Goal: Register for event/course

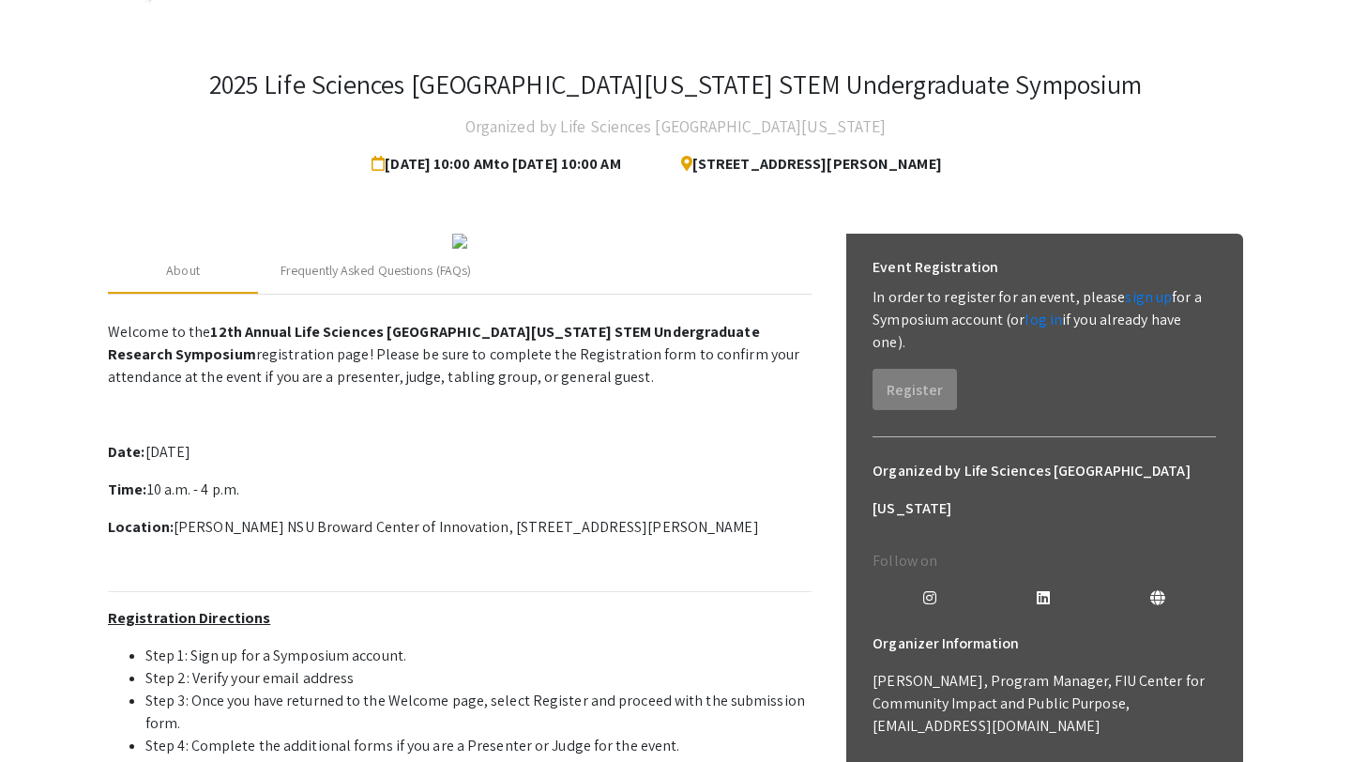
scroll to position [14, 0]
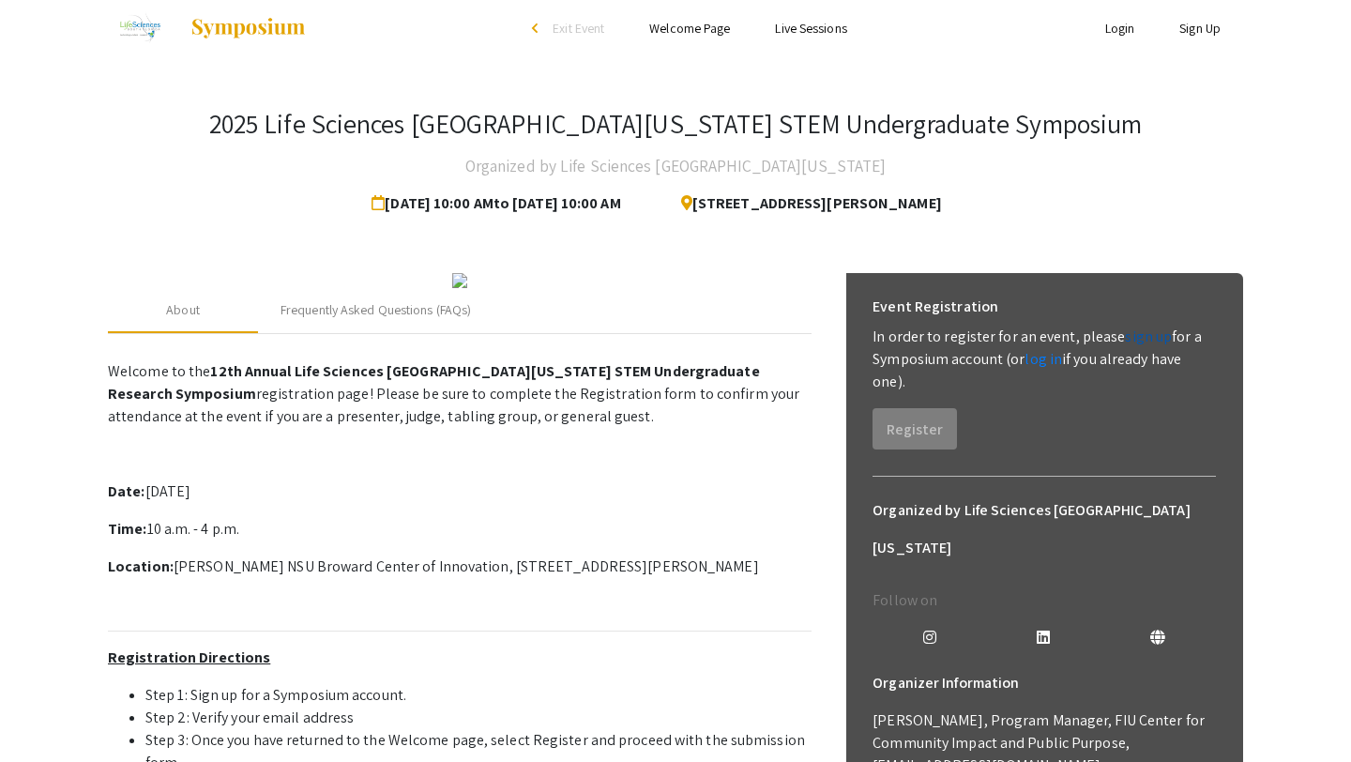
click at [1149, 335] on link "sign up" at bounding box center [1148, 337] width 47 height 20
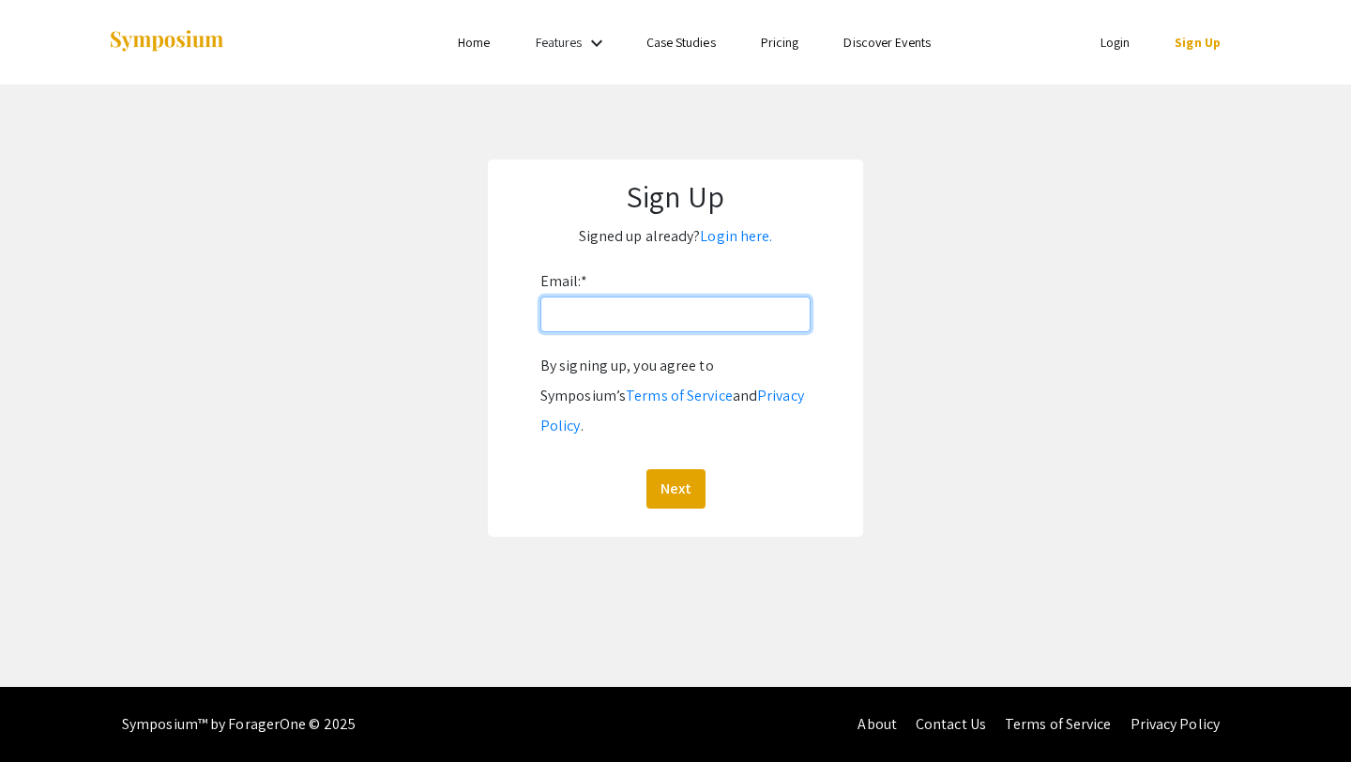
click at [645, 313] on input "Email: *" at bounding box center [675, 315] width 270 height 36
type input "th1526@mynsu.nova.edu"
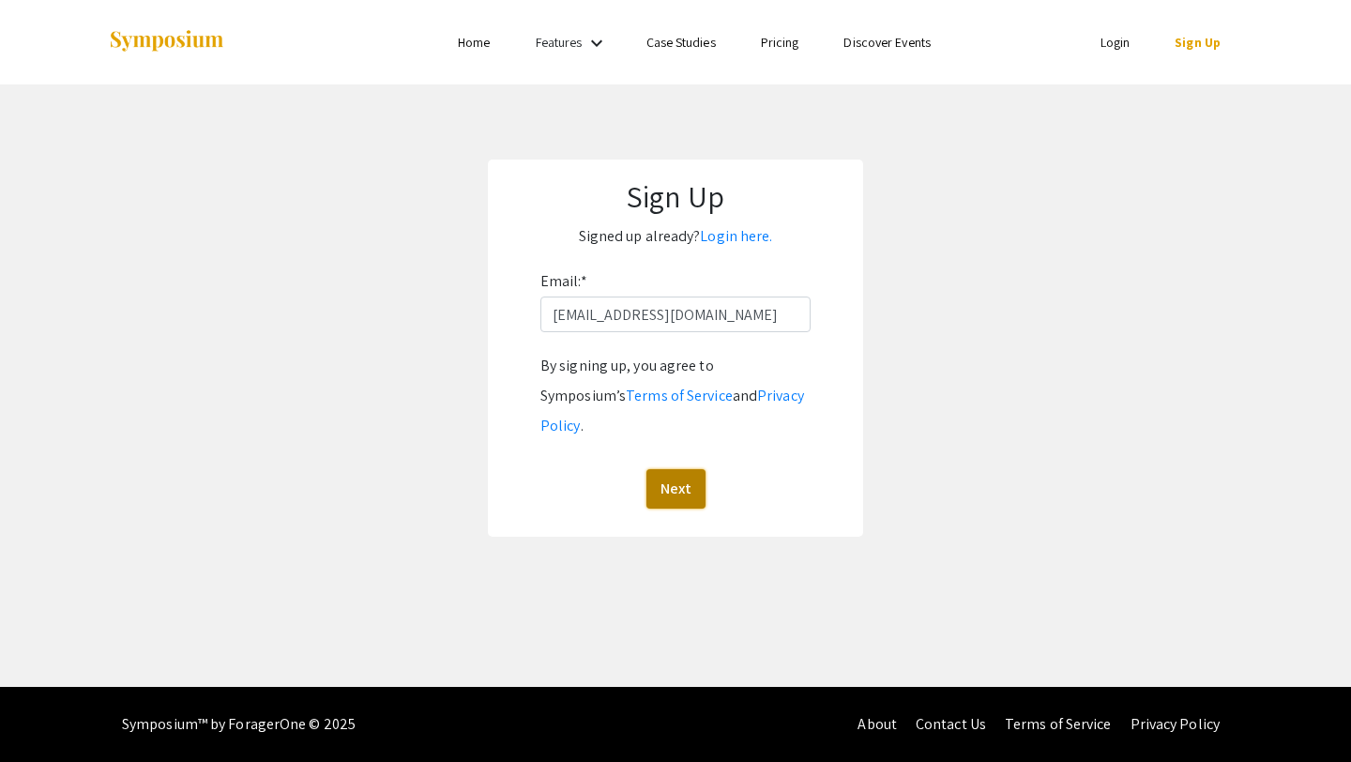
click at [677, 469] on button "Next" at bounding box center [676, 488] width 59 height 39
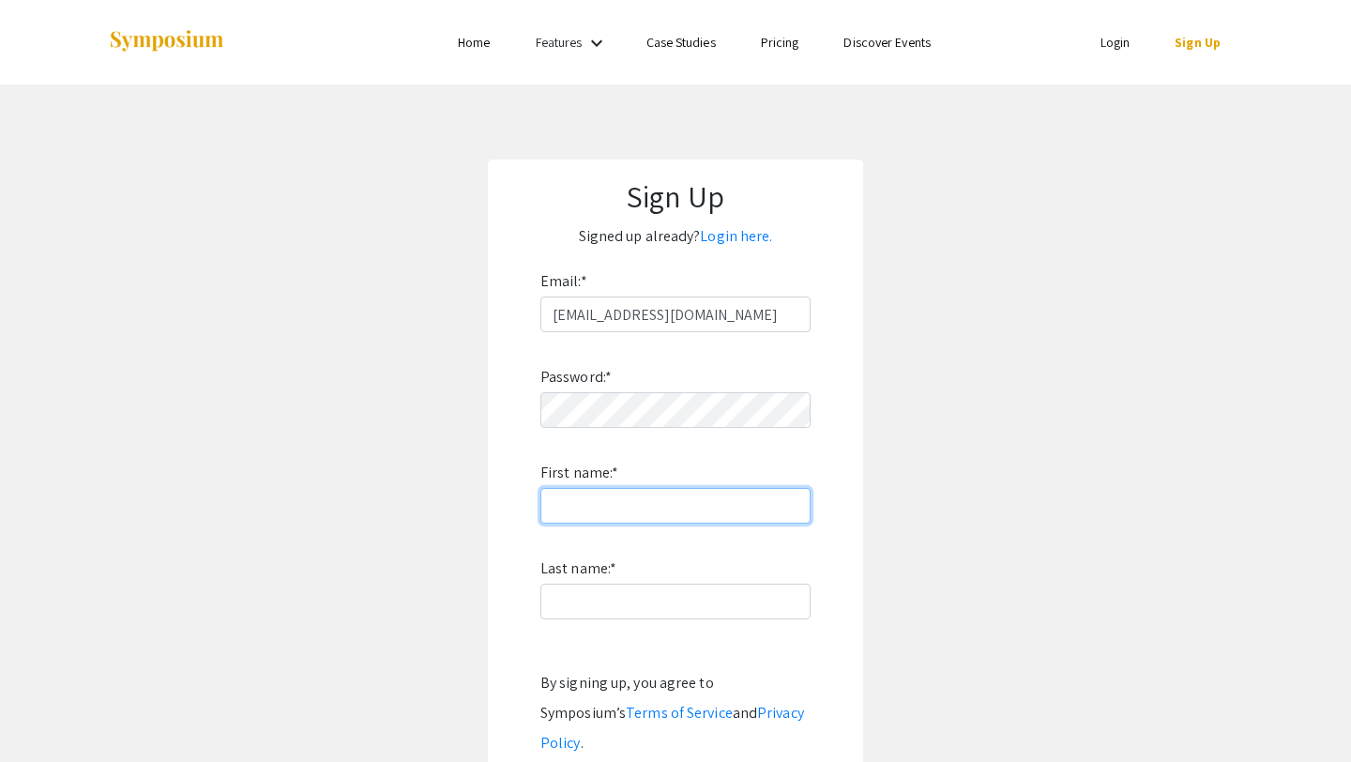
click at [706, 504] on input "First name: *" at bounding box center [675, 506] width 270 height 36
type input "Tasfia"
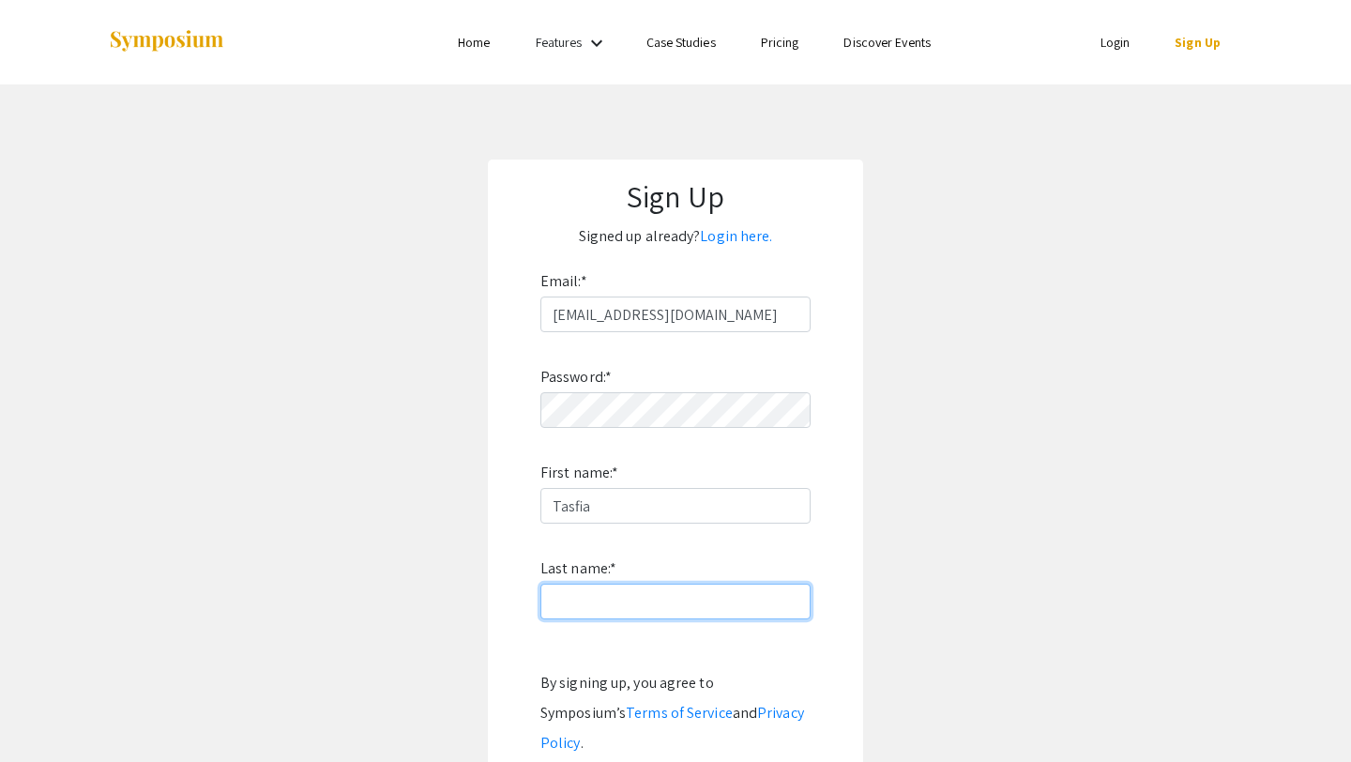
click at [607, 604] on input "Last name: *" at bounding box center [675, 602] width 270 height 36
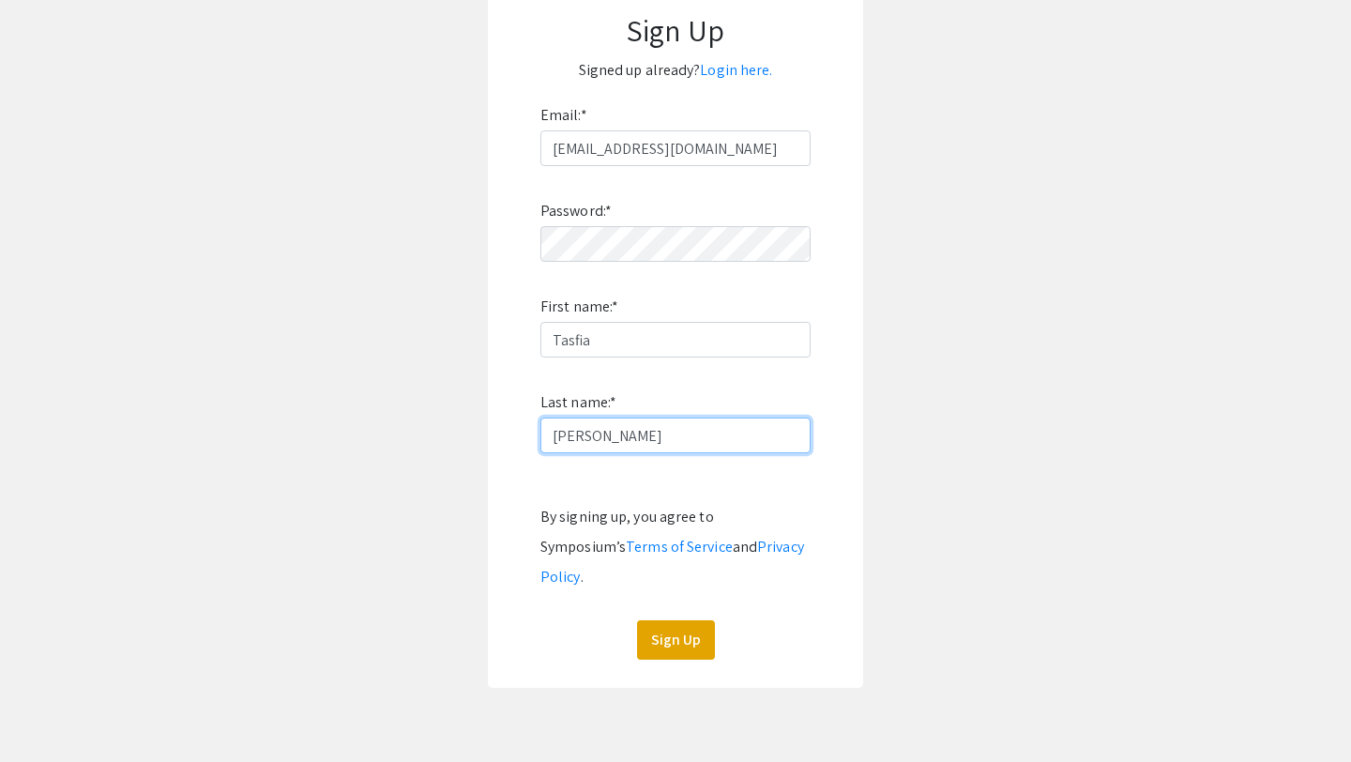
scroll to position [203, 0]
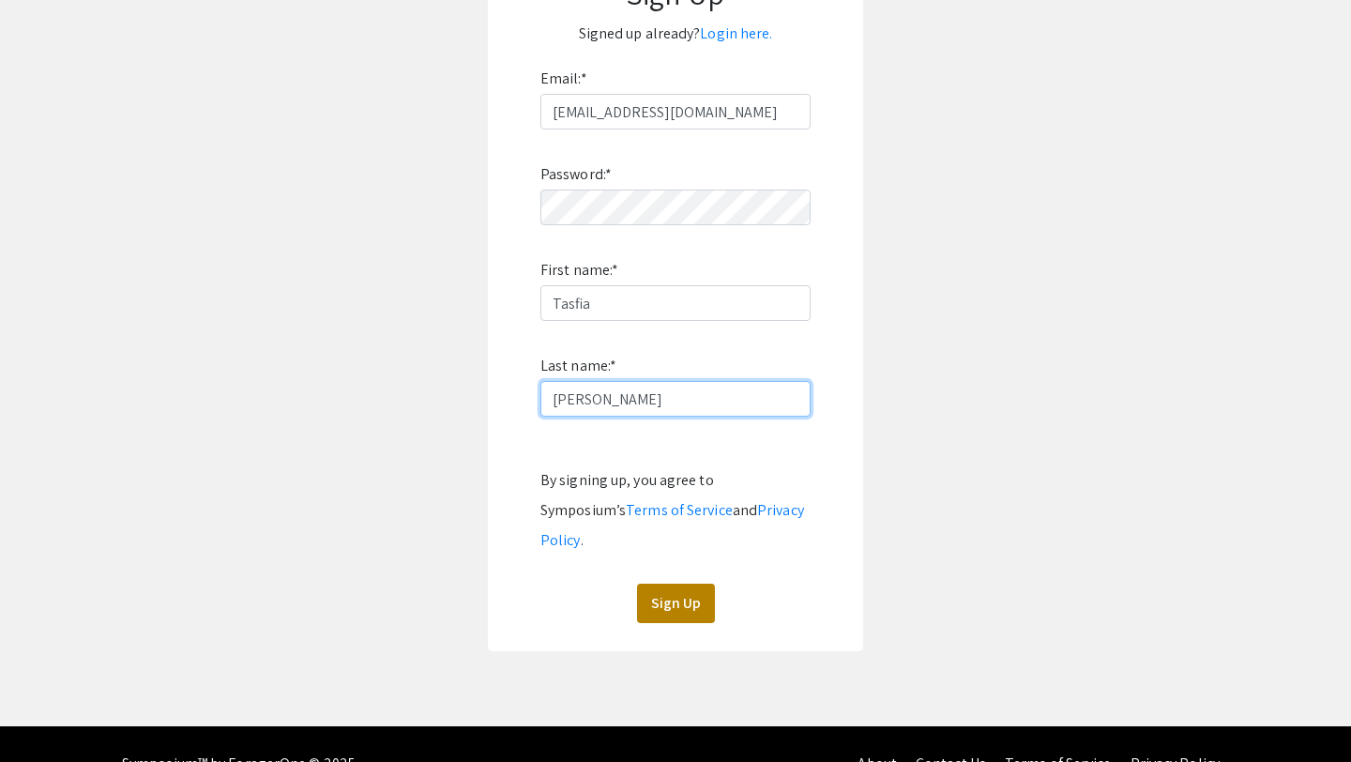
type input "Howlader"
click at [653, 584] on button "Sign Up" at bounding box center [676, 603] width 78 height 39
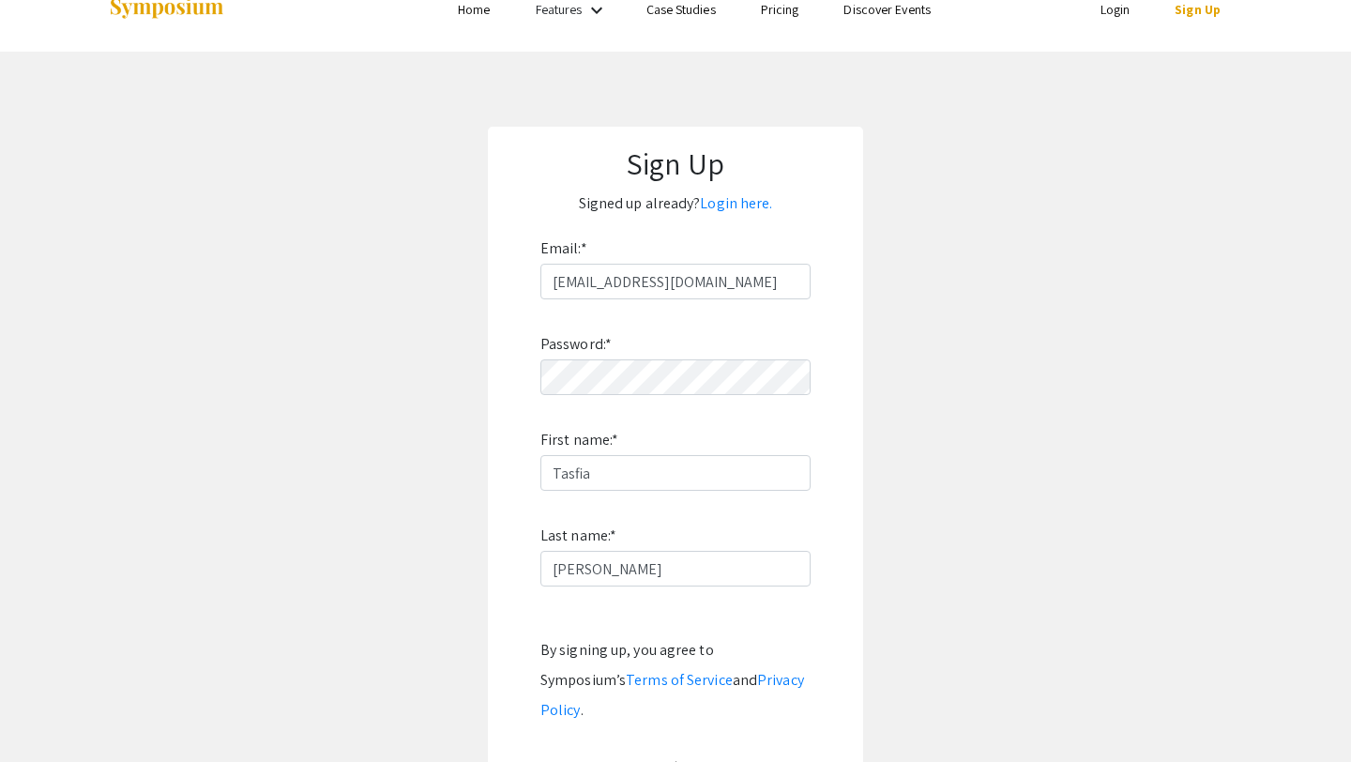
scroll to position [0, 0]
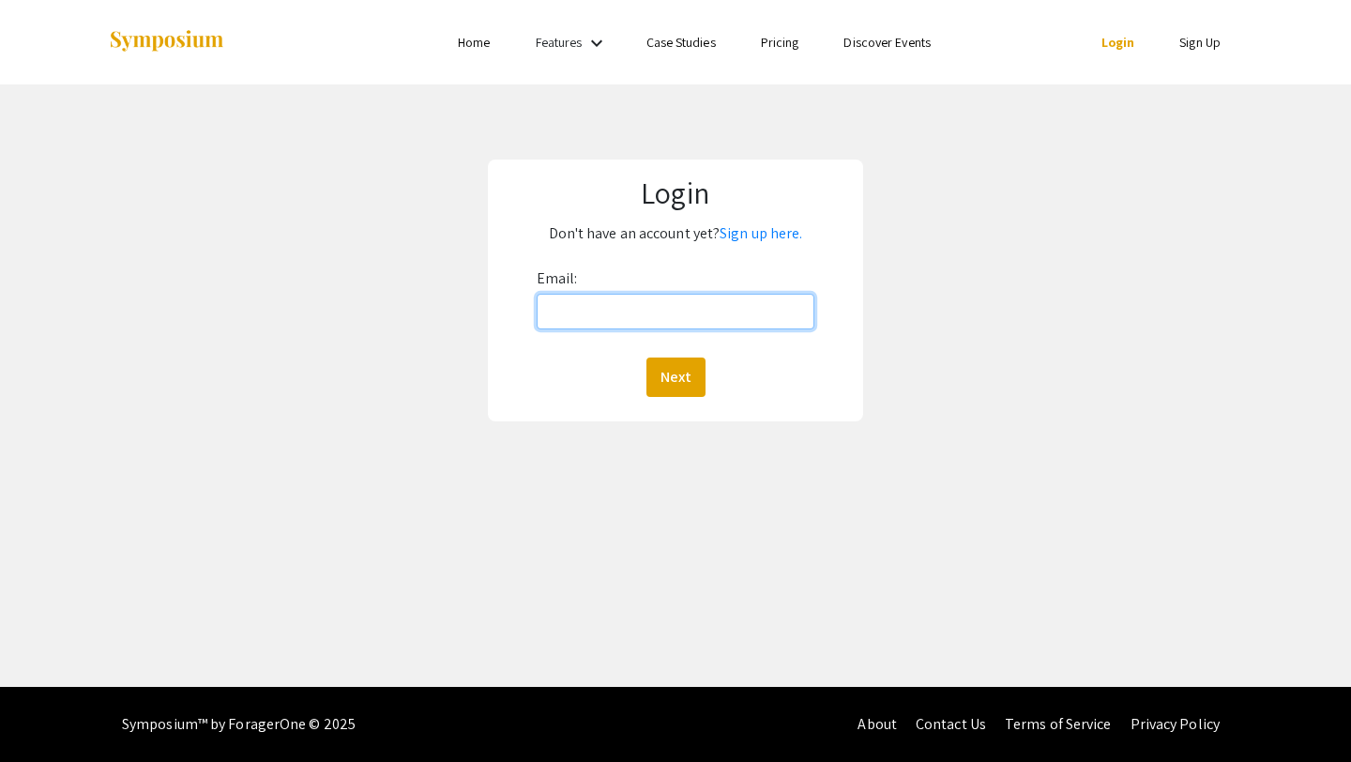
click at [659, 313] on input "Email:" at bounding box center [676, 312] width 279 height 36
type input "[EMAIL_ADDRESS][DOMAIN_NAME]"
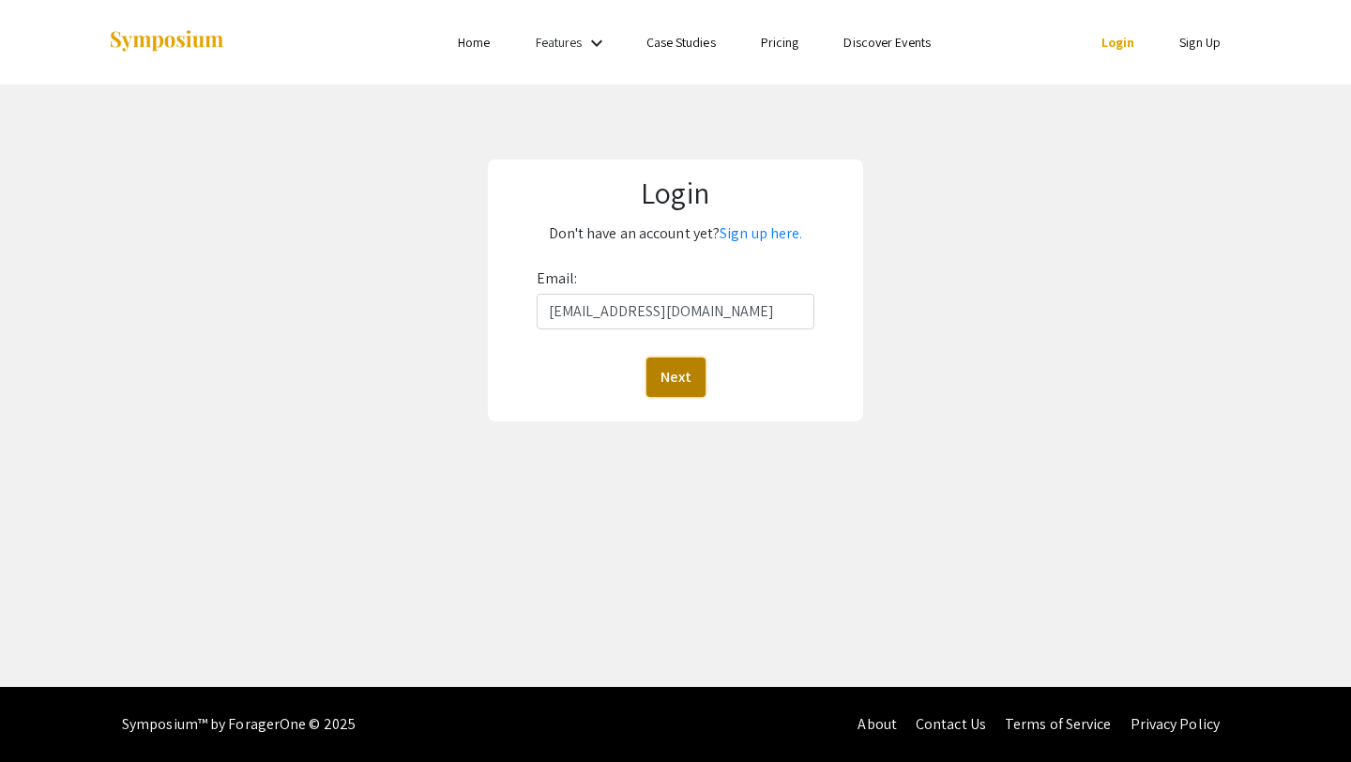
click at [679, 374] on button "Next" at bounding box center [676, 377] width 59 height 39
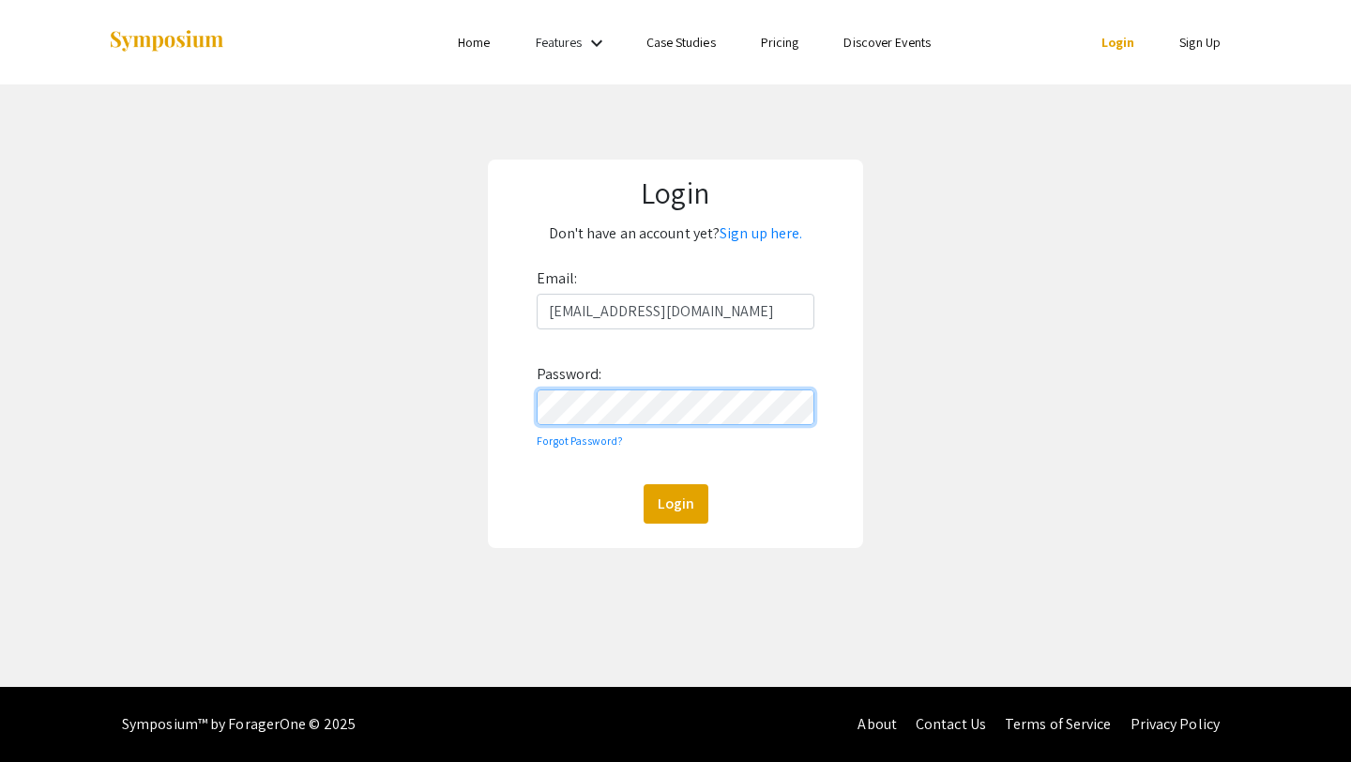
click at [644, 484] on button "Login" at bounding box center [676, 503] width 65 height 39
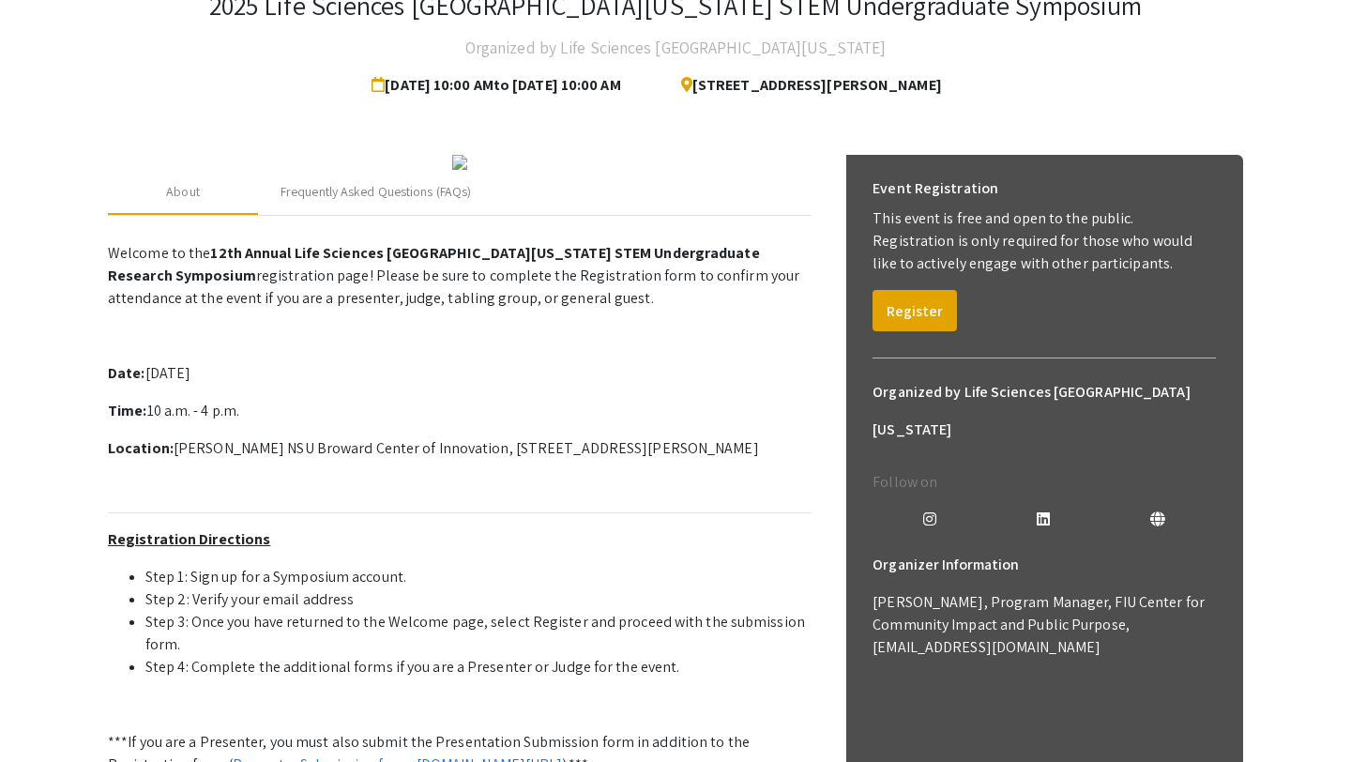
scroll to position [138, 0]
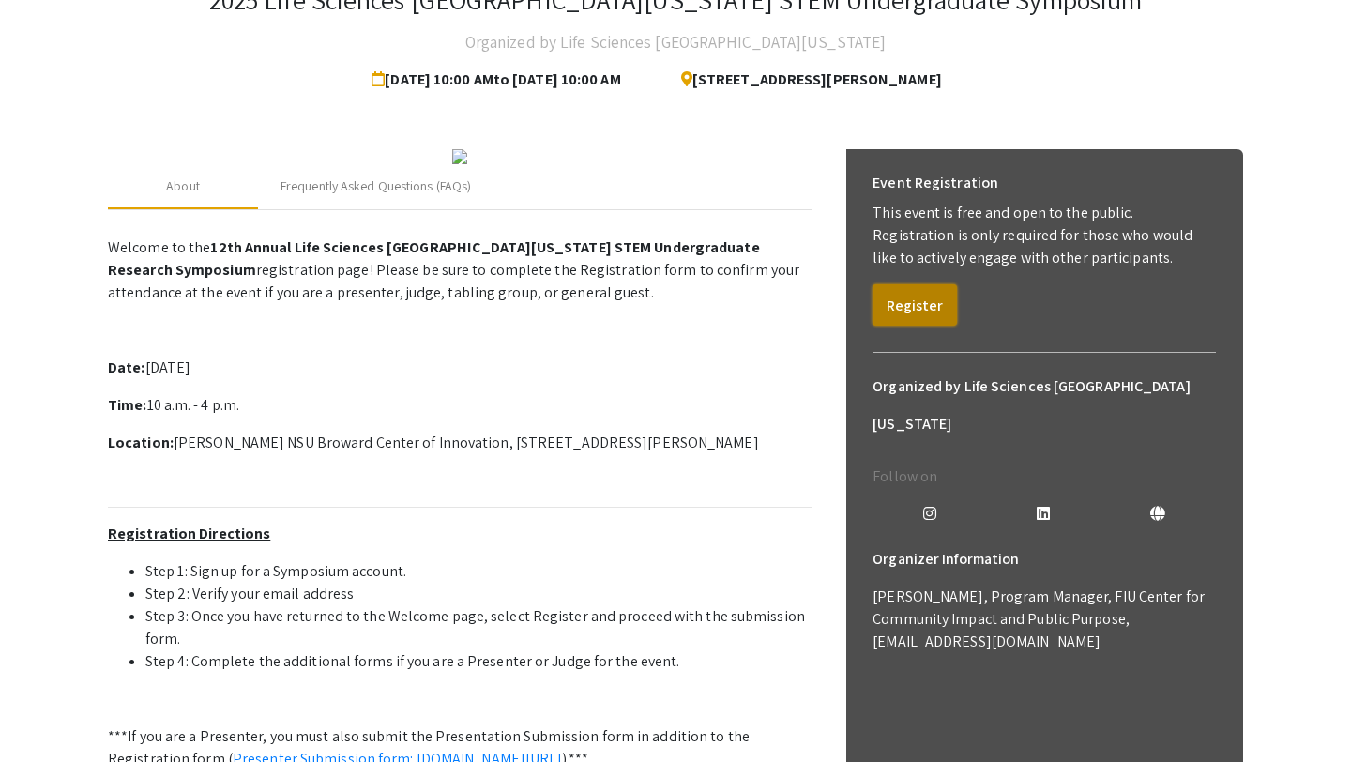
click at [934, 296] on button "Register" at bounding box center [915, 304] width 84 height 41
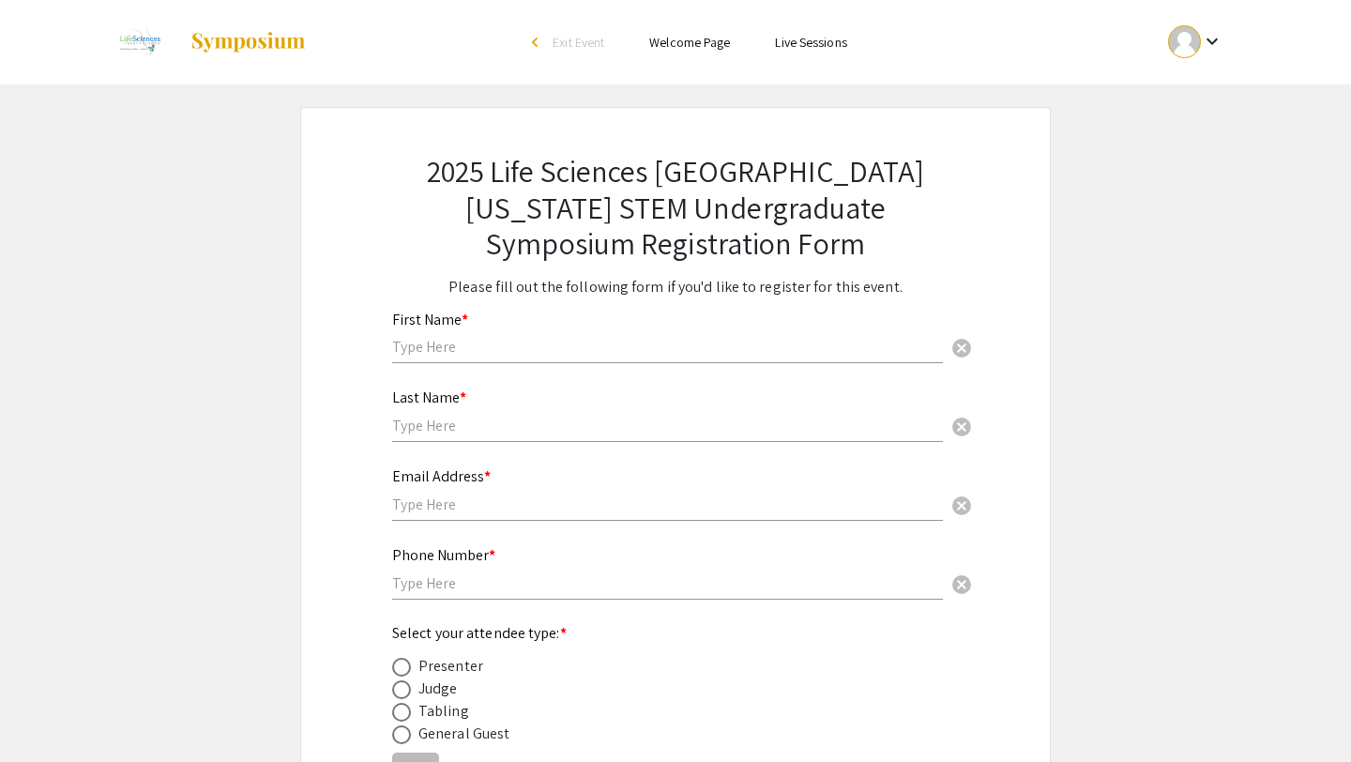
click at [691, 352] on input "text" at bounding box center [667, 347] width 551 height 20
type input "[PERSON_NAME]"
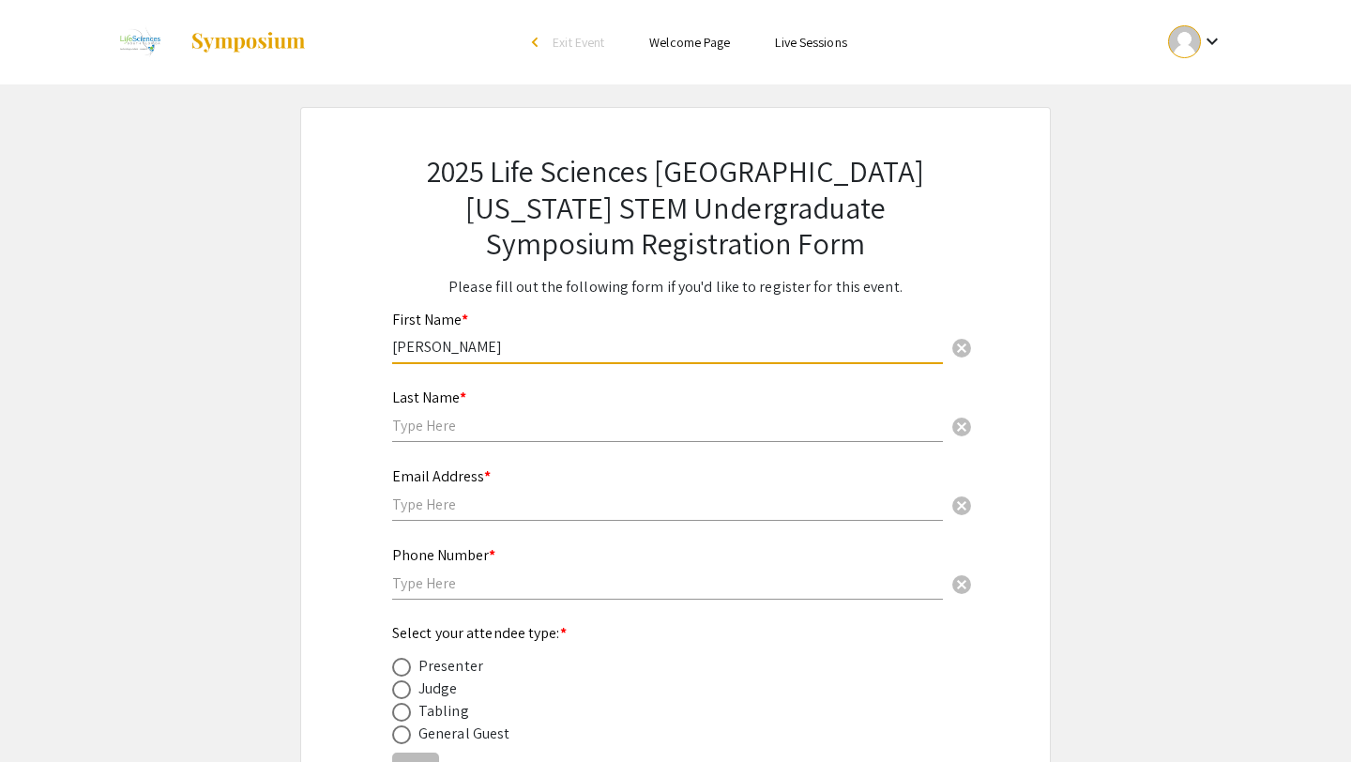
type input "Tasfia"
type input "H"
type input "Tasfia"
click at [536, 428] on input "Tasfia" at bounding box center [667, 426] width 551 height 20
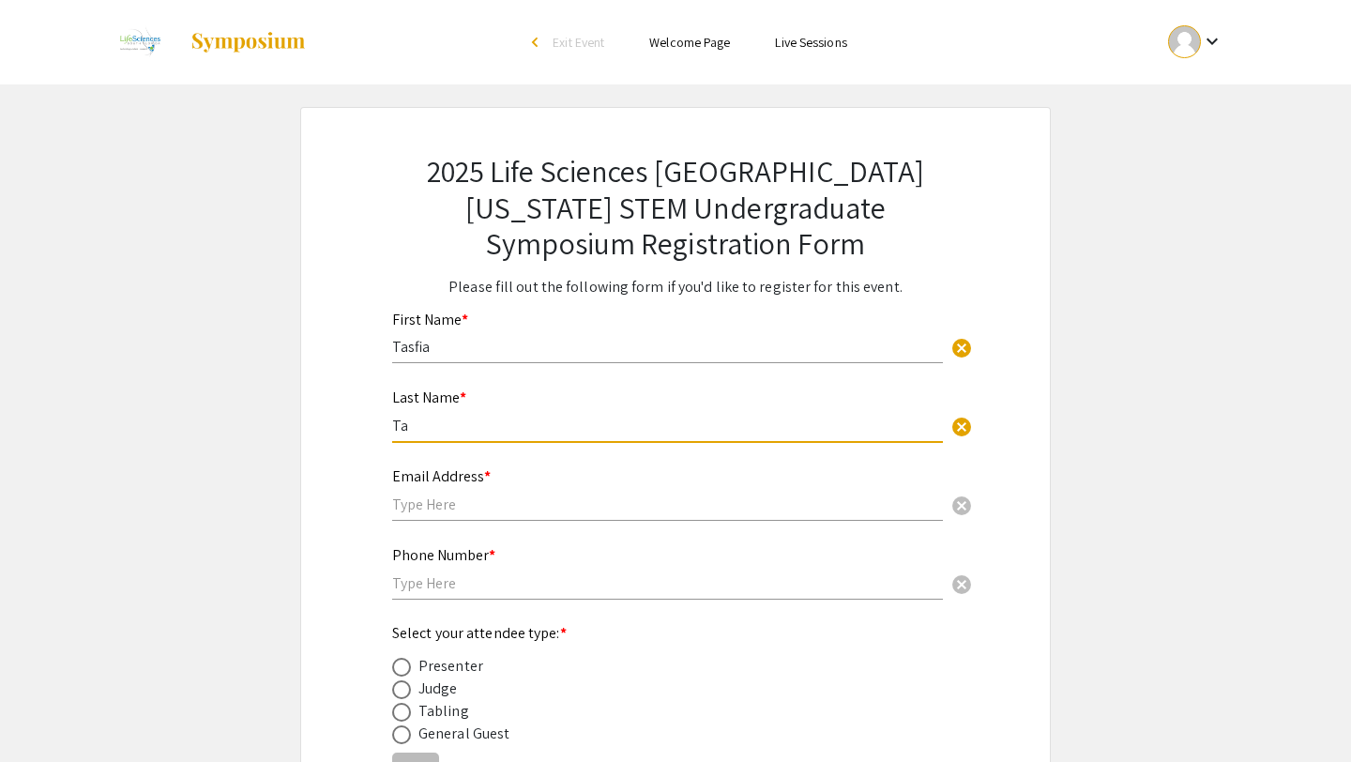
type input "T"
type input "Howlader"
click at [482, 494] on div "Email Address * cancel" at bounding box center [667, 484] width 551 height 71
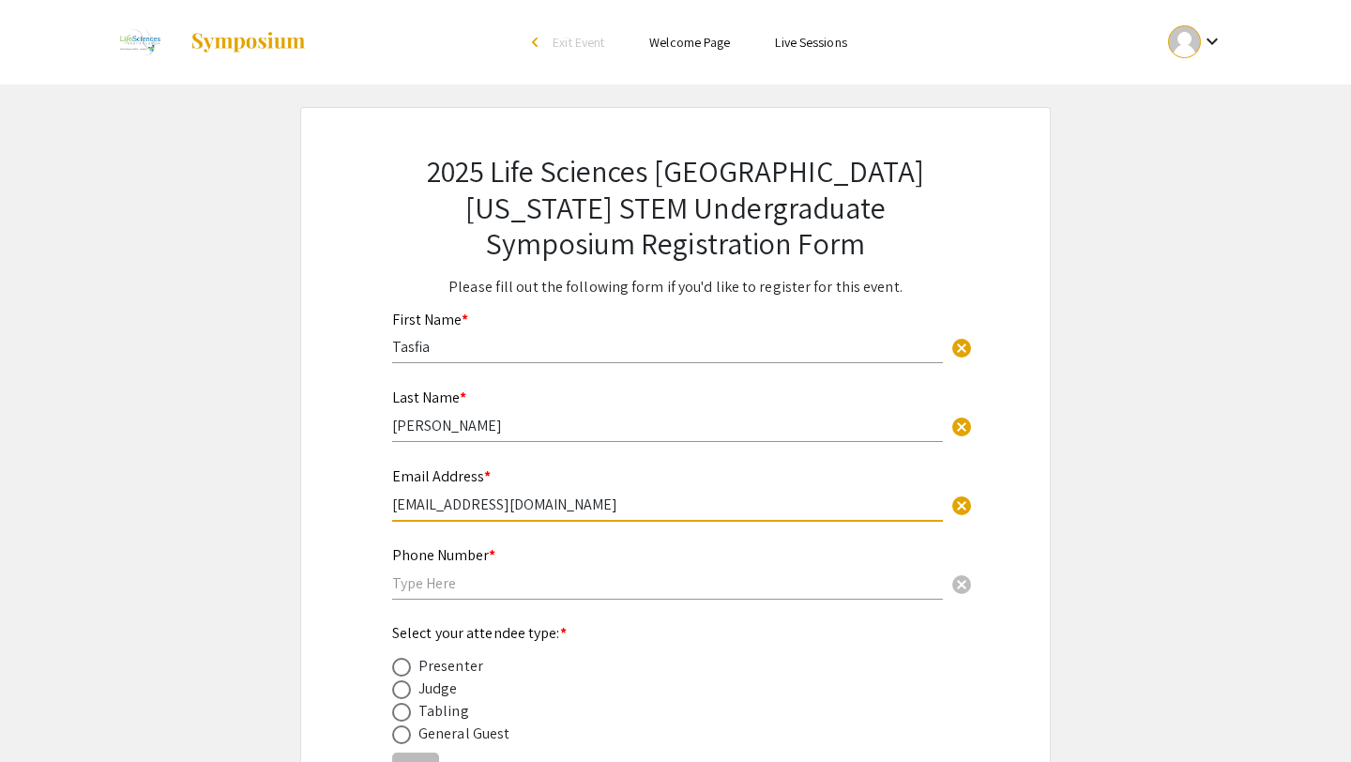
type input "th1526@mynsu.nova.edu"
click at [472, 580] on input "text" at bounding box center [667, 583] width 551 height 20
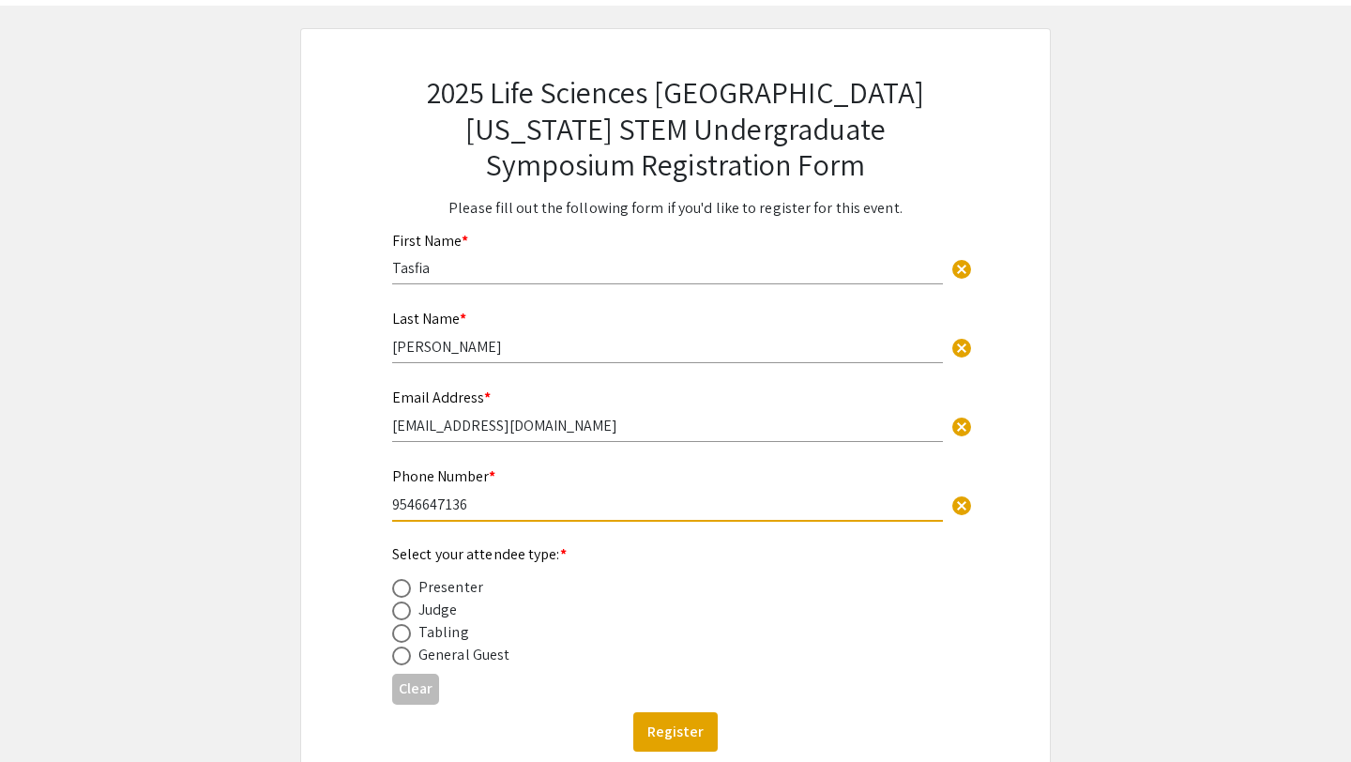
scroll to position [80, 0]
type input "9546647136"
click at [452, 587] on div "Presenter" at bounding box center [451, 586] width 65 height 23
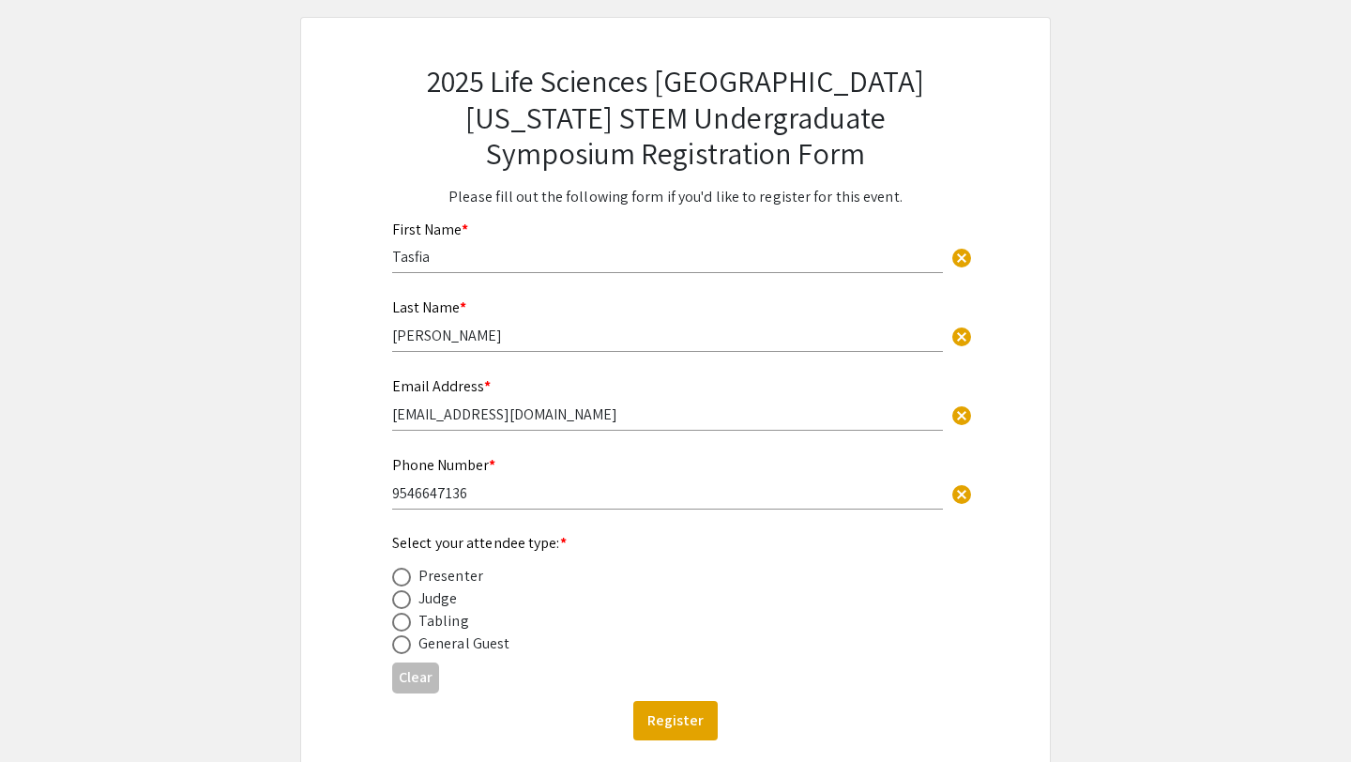
click at [404, 572] on span at bounding box center [401, 577] width 19 height 19
click at [404, 572] on input "radio" at bounding box center [401, 577] width 19 height 19
radio input "true"
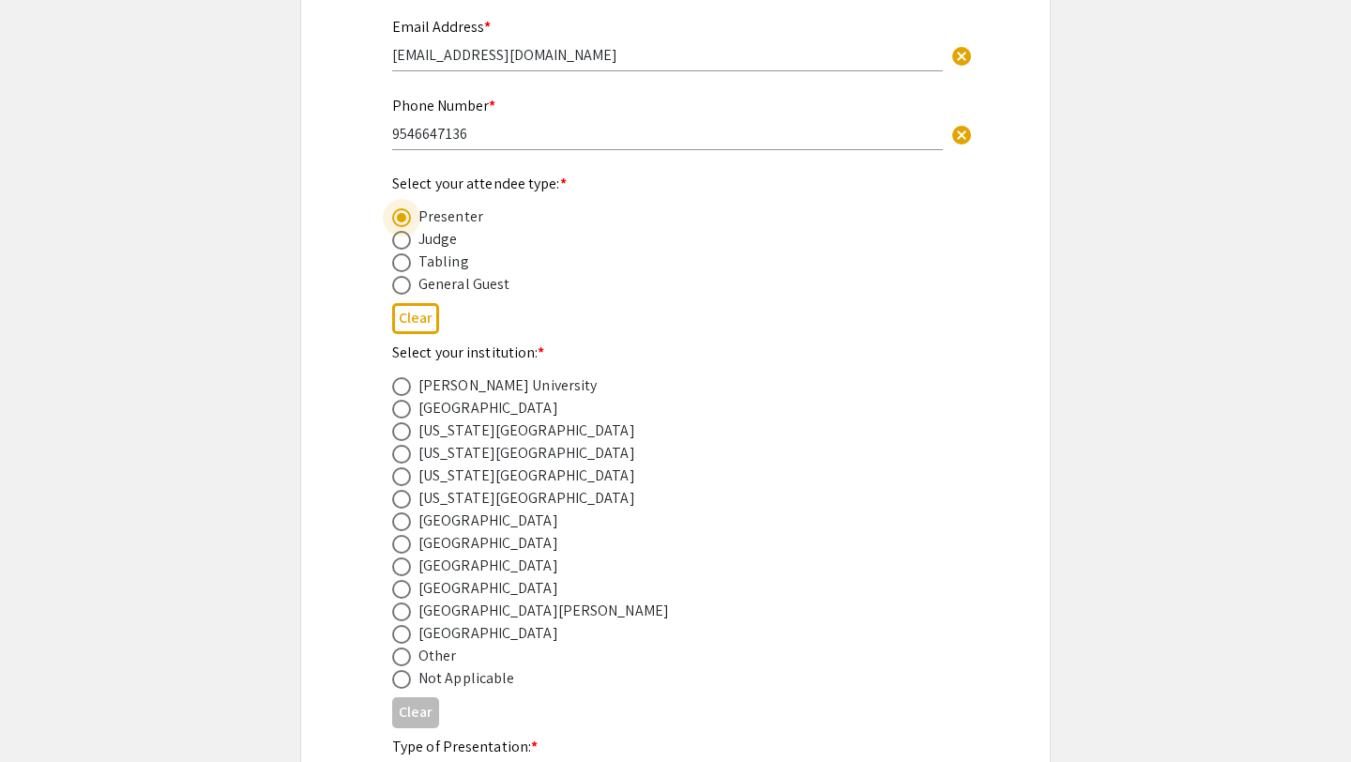
scroll to position [450, 0]
click at [406, 566] on span at bounding box center [401, 565] width 19 height 19
click at [406, 566] on input "radio" at bounding box center [401, 565] width 19 height 19
radio input "true"
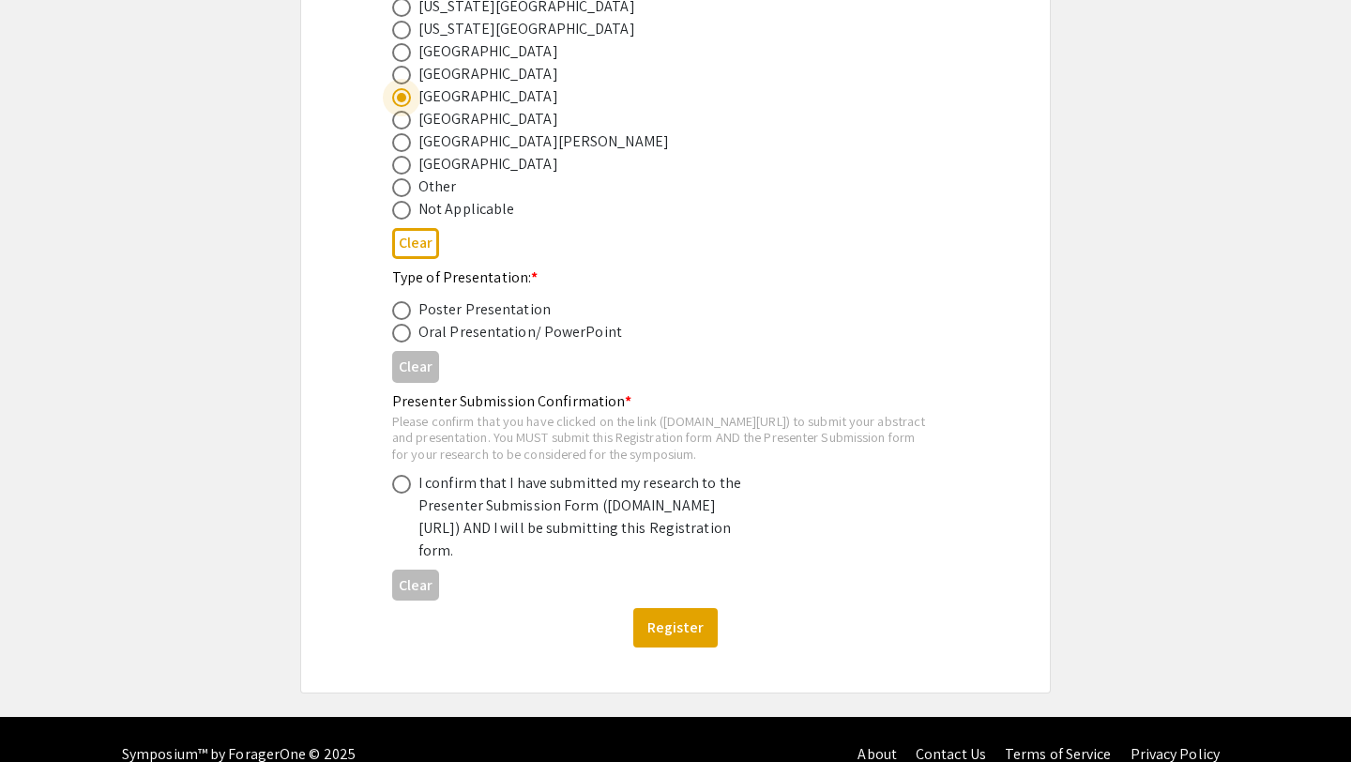
scroll to position [922, 0]
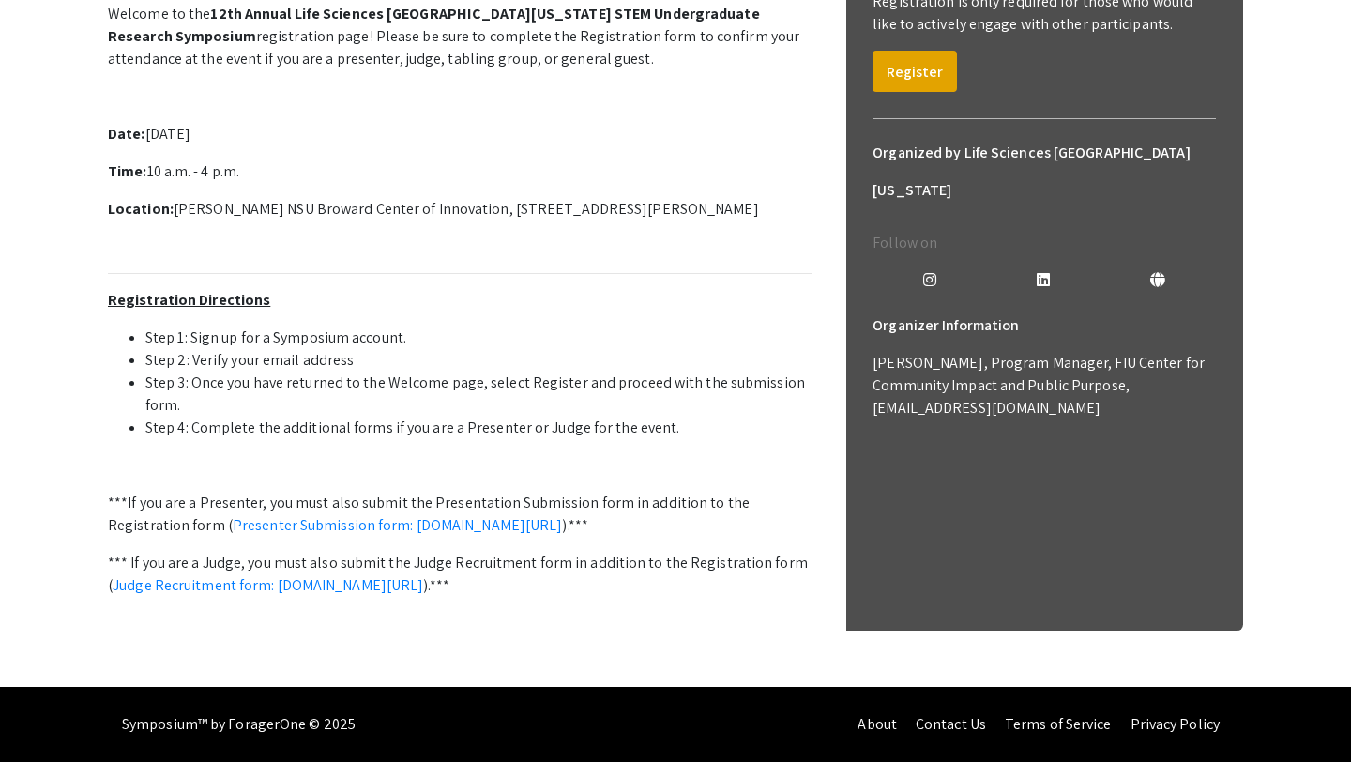
scroll to position [566, 0]
click at [383, 515] on link "Presenter Submission form: [DOMAIN_NAME][URL]" at bounding box center [398, 525] width 330 height 20
